Goal: Task Accomplishment & Management: Manage account settings

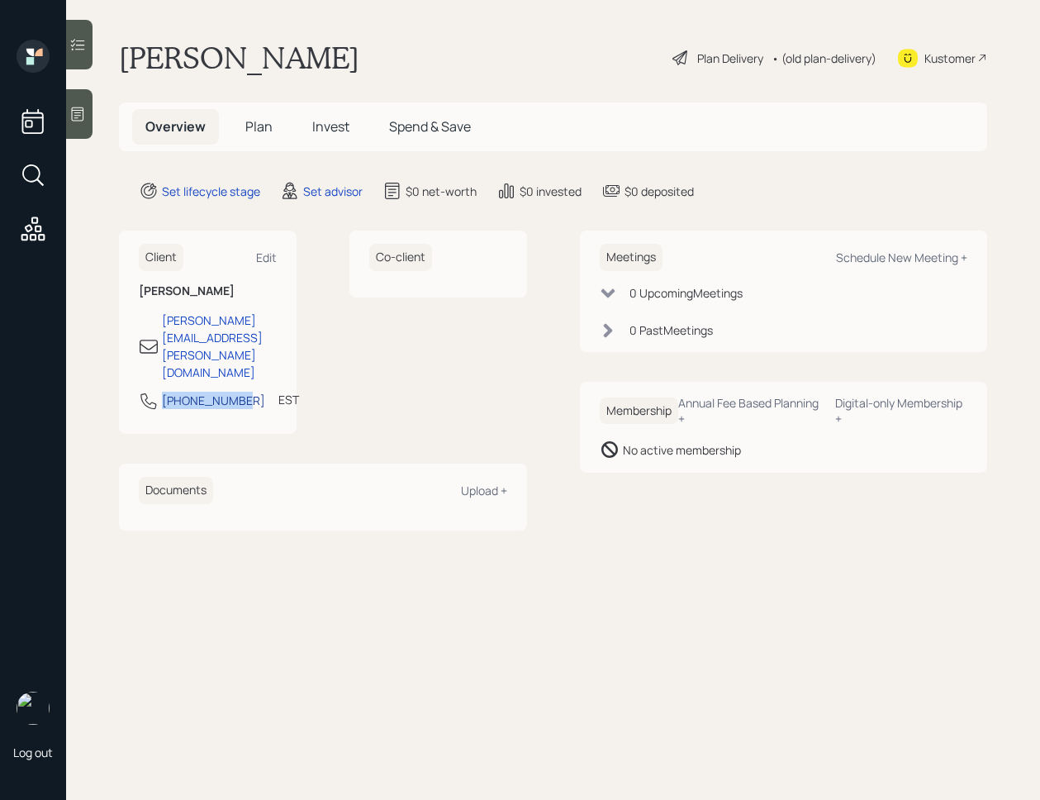
drag, startPoint x: 241, startPoint y: 351, endPoint x: 164, endPoint y: 355, distance: 77.8
click at [164, 391] on div "202-657-9261 EST Currently 4:31 PM" at bounding box center [208, 406] width 138 height 30
copy div "202-657-9261"
click at [897, 253] on div "Schedule New Meeting +" at bounding box center [901, 258] width 131 height 16
select select "round-robin"
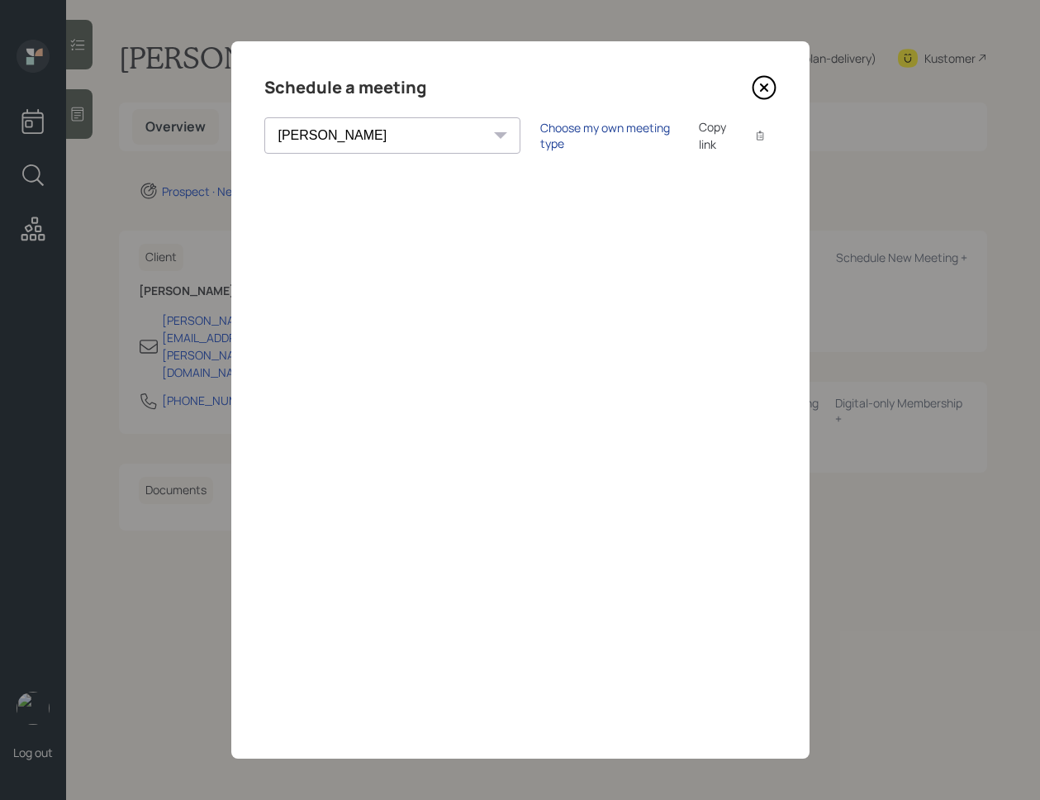
click at [540, 141] on div "Choose my own meeting type" at bounding box center [609, 135] width 139 height 31
click at [772, 85] on icon at bounding box center [764, 87] width 25 height 25
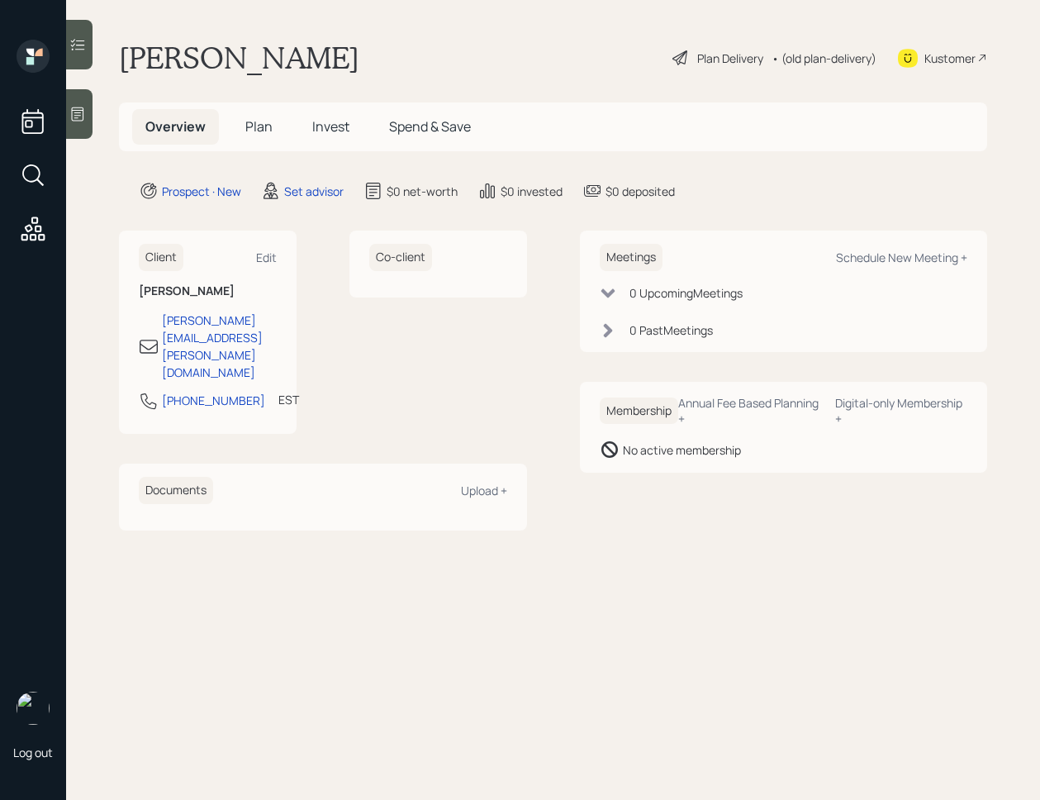
click at [83, 121] on icon at bounding box center [77, 114] width 17 height 17
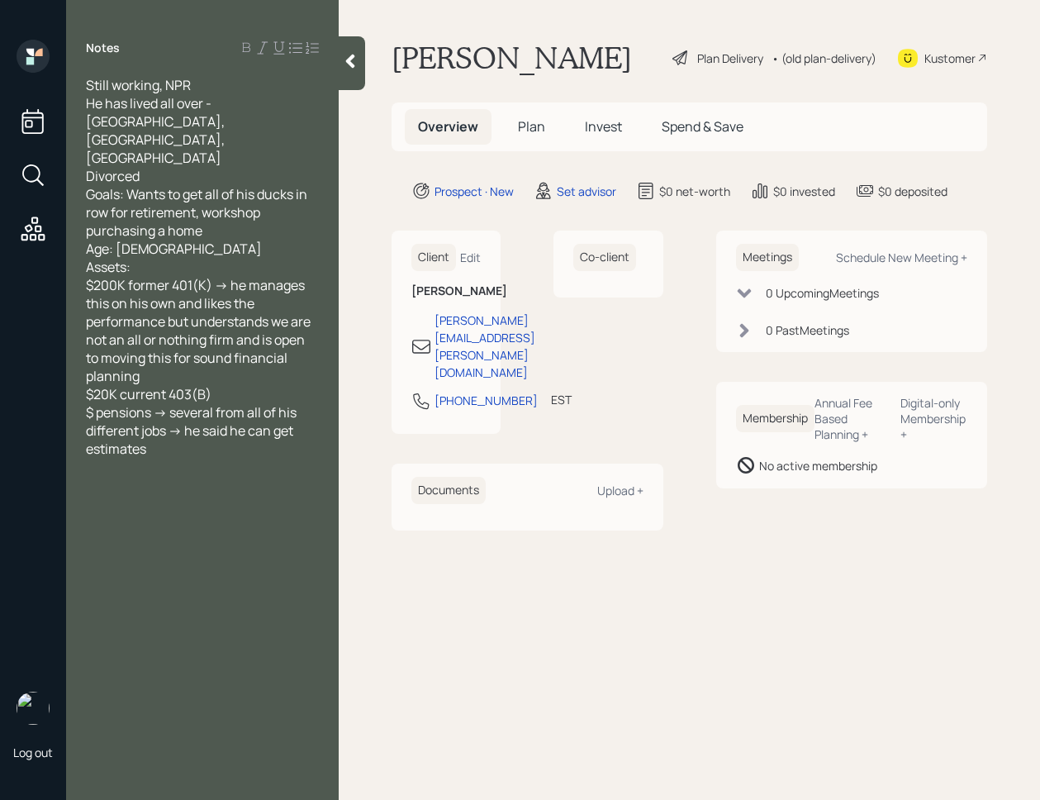
click at [346, 69] on icon at bounding box center [350, 61] width 17 height 17
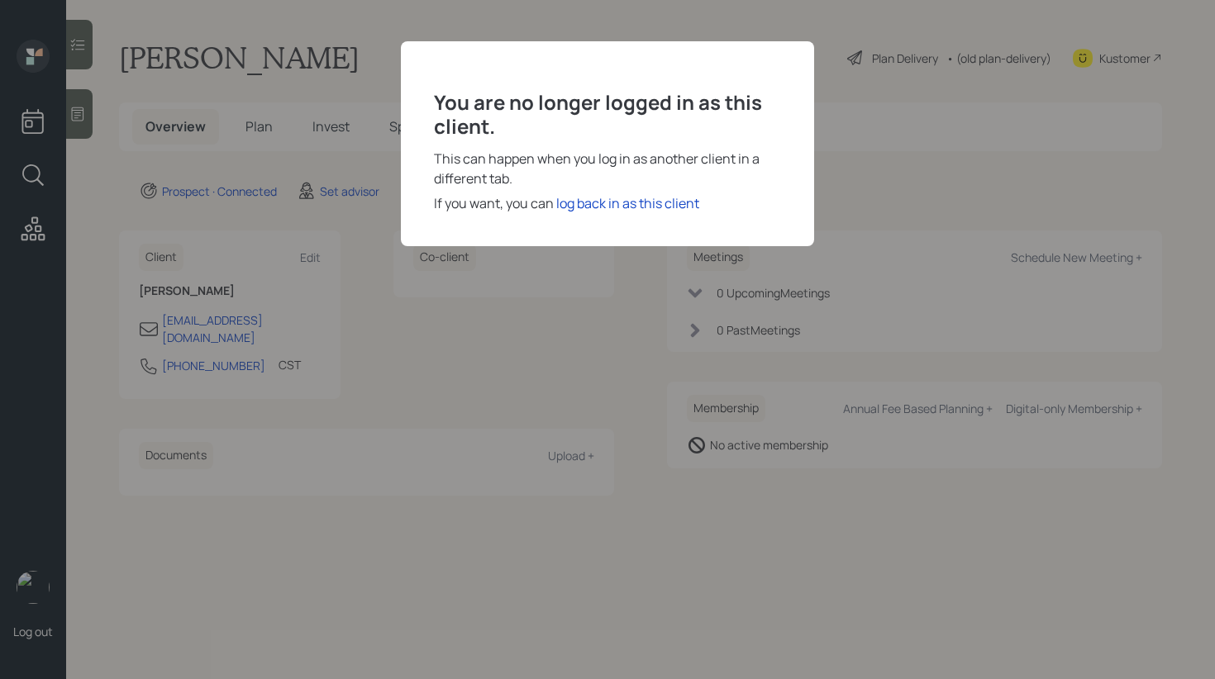
click at [582, 200] on div "log back in as this client" at bounding box center [627, 203] width 143 height 20
